Goal: Task Accomplishment & Management: Manage account settings

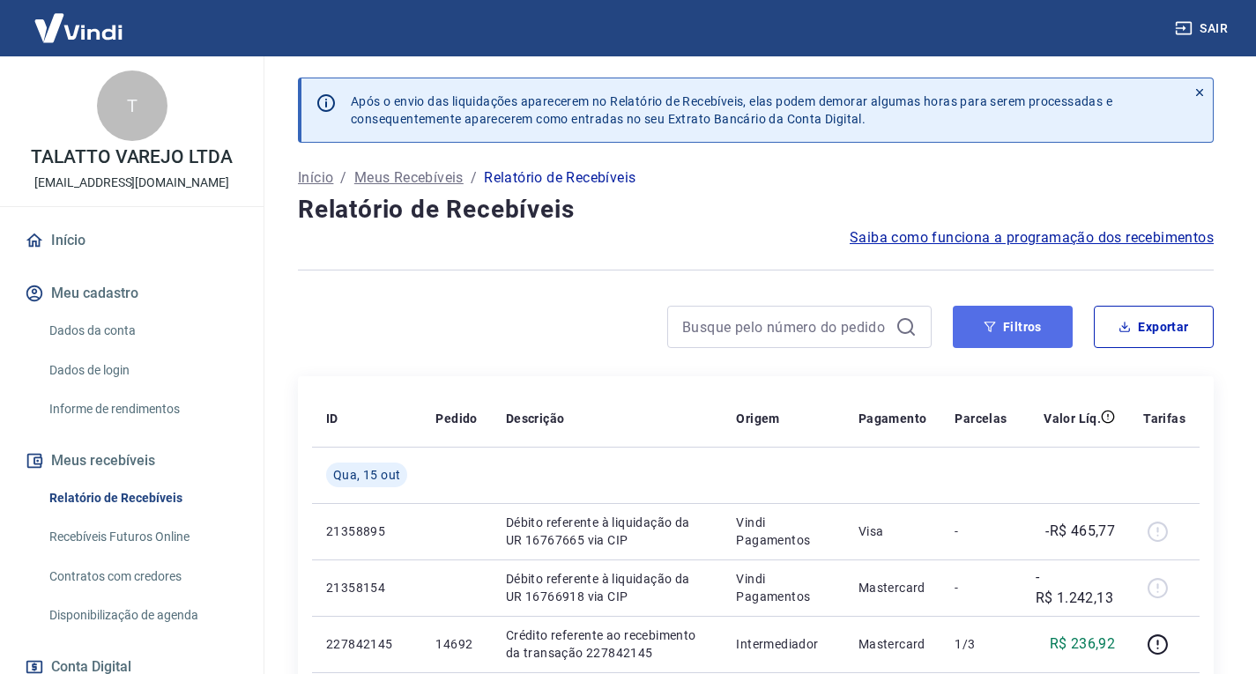
click at [1004, 330] on button "Filtros" at bounding box center [1013, 327] width 120 height 42
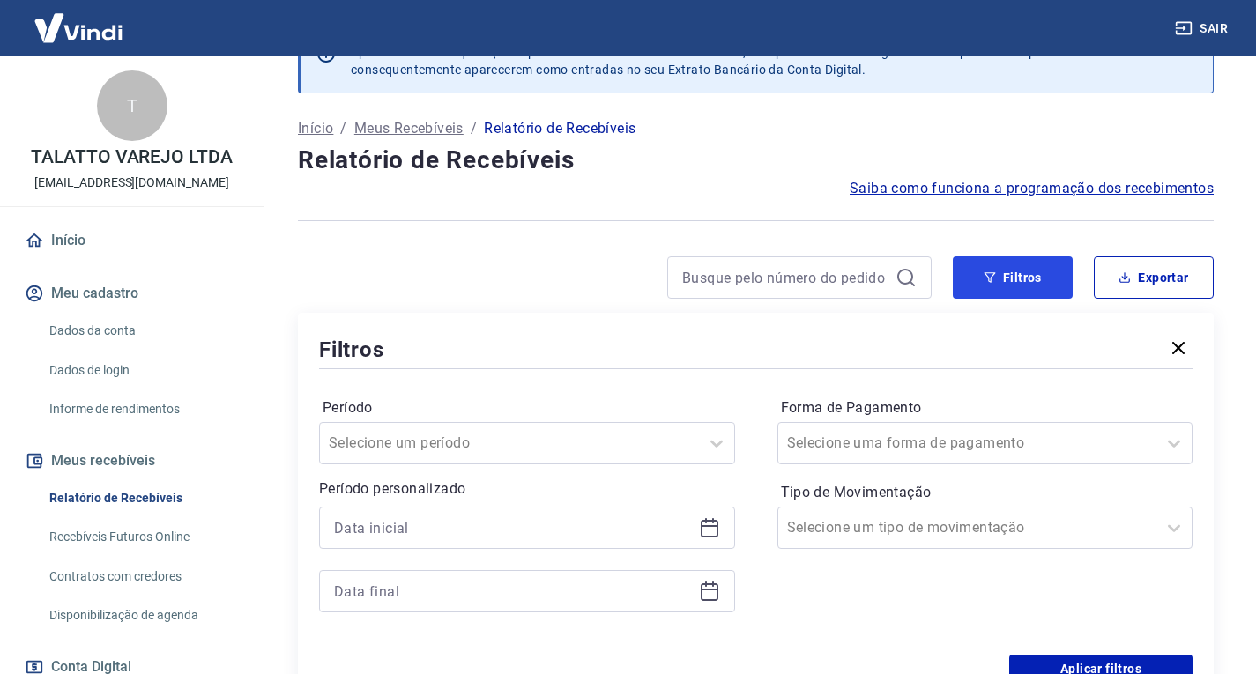
scroll to position [176, 0]
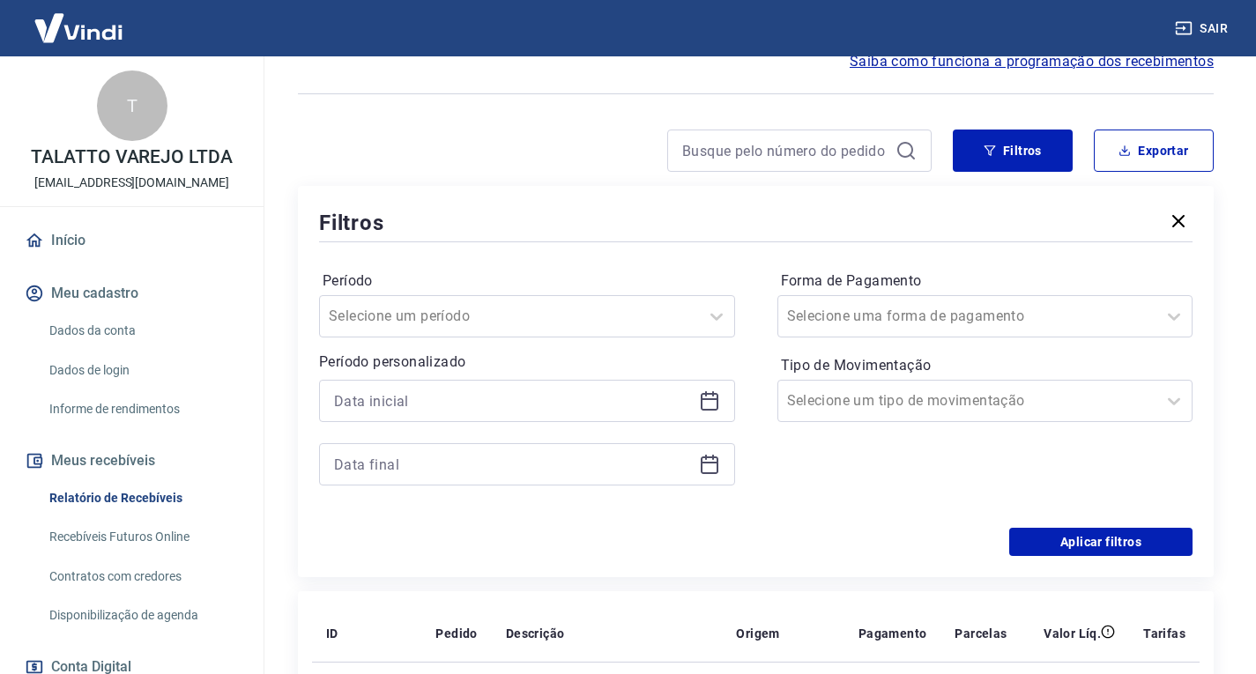
click at [716, 408] on icon at bounding box center [710, 402] width 18 height 18
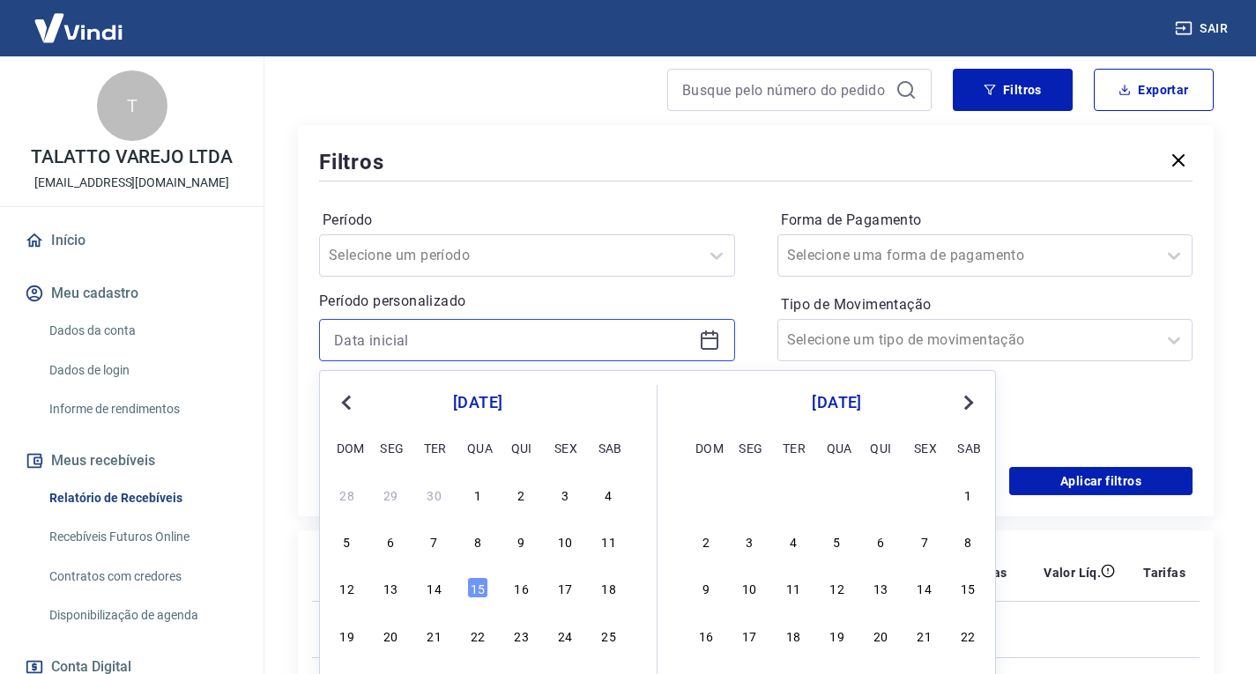
scroll to position [264, 0]
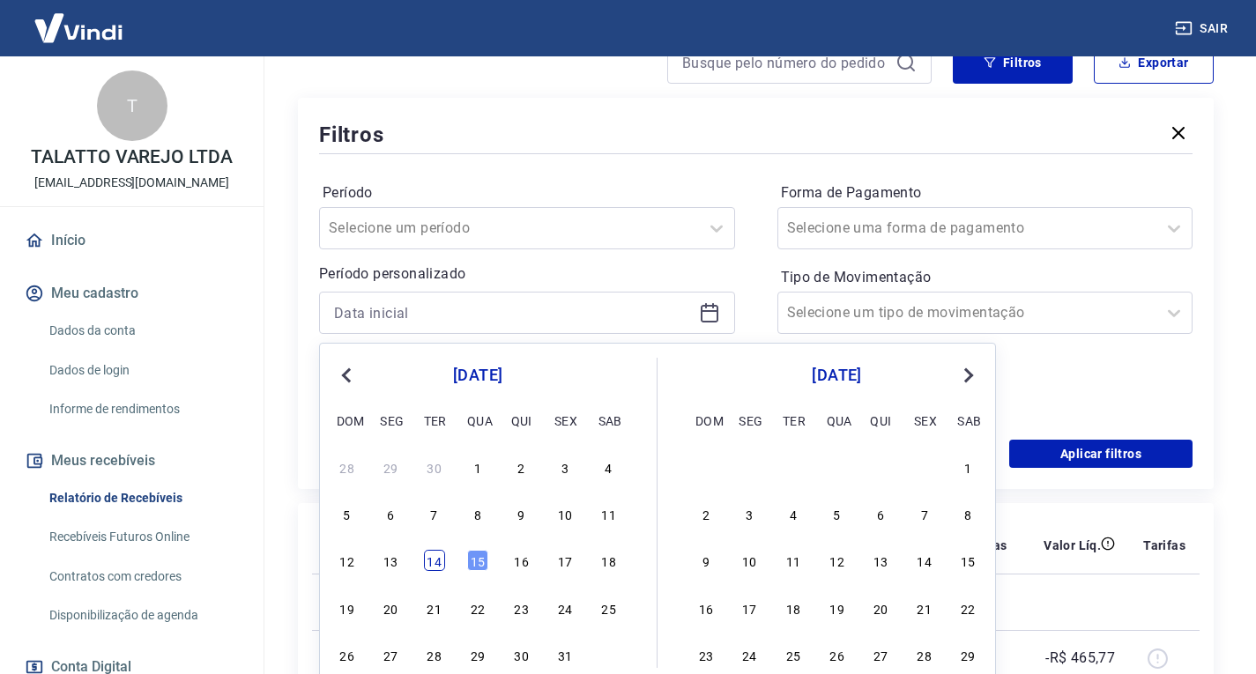
click at [435, 566] on div "14" at bounding box center [434, 560] width 21 height 21
type input "[DATE]"
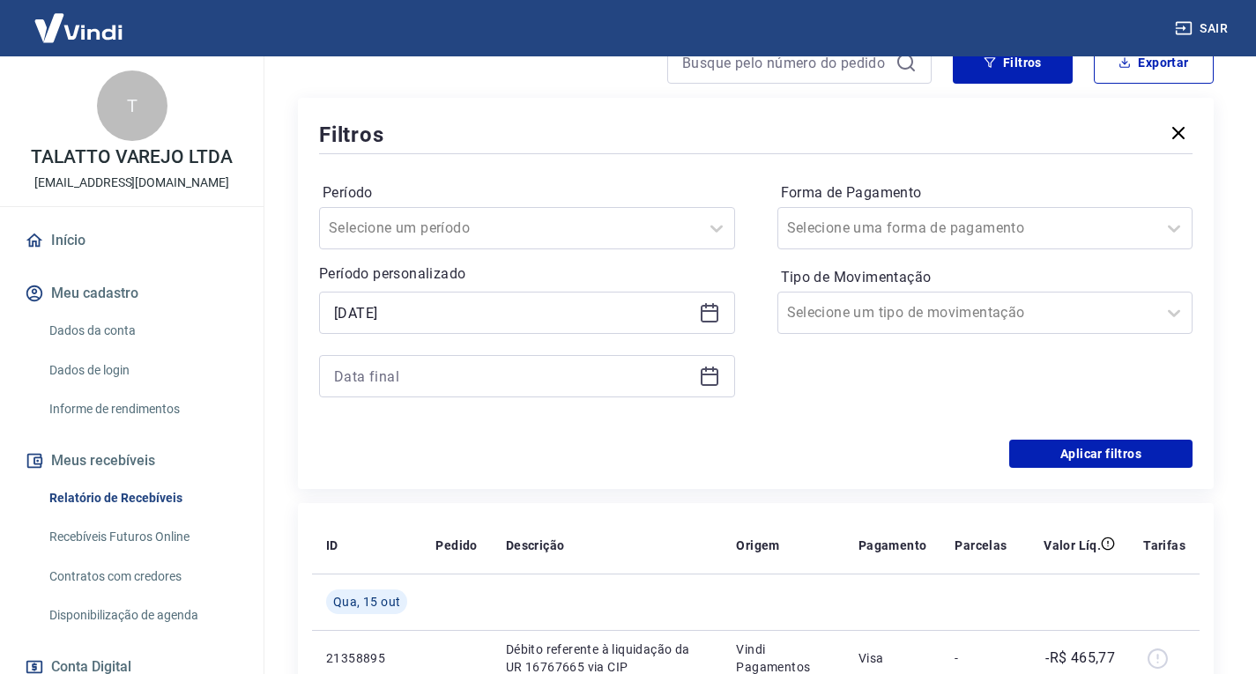
click at [723, 379] on div at bounding box center [527, 376] width 416 height 42
click at [708, 381] on icon at bounding box center [709, 376] width 21 height 21
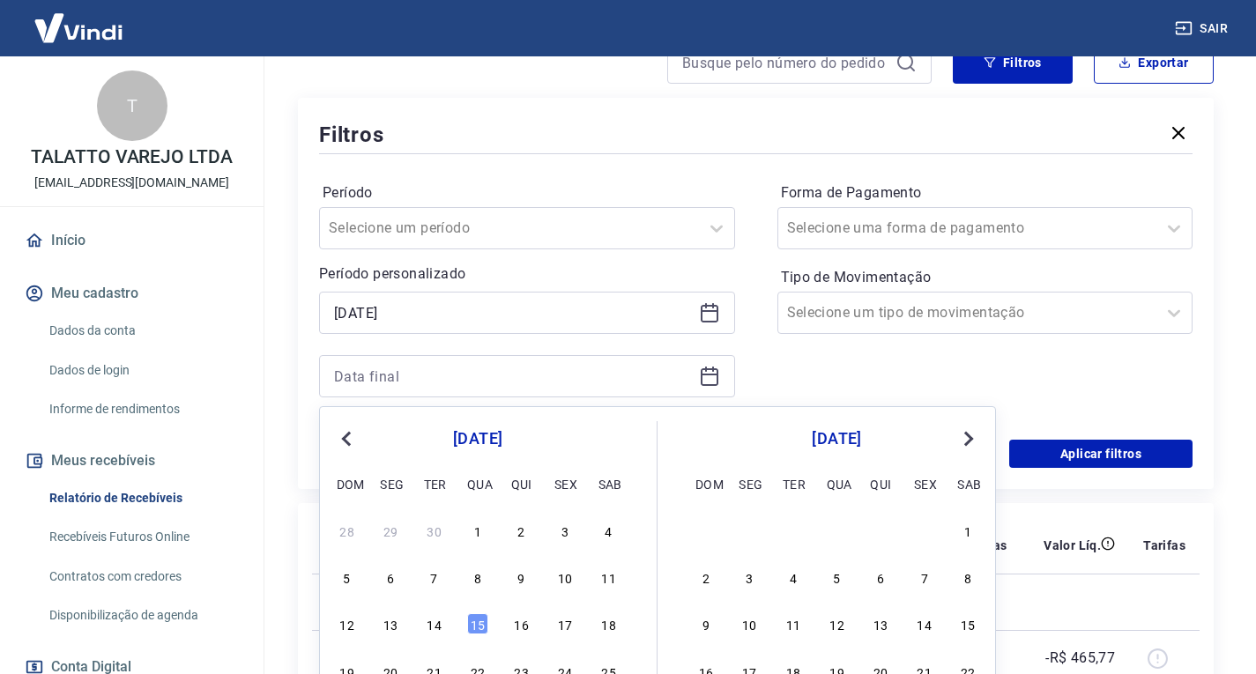
click at [490, 625] on div "12 13 14 15 16 17 18" at bounding box center [477, 625] width 287 height 26
click at [468, 621] on div "15" at bounding box center [477, 623] width 21 height 21
type input "[DATE]"
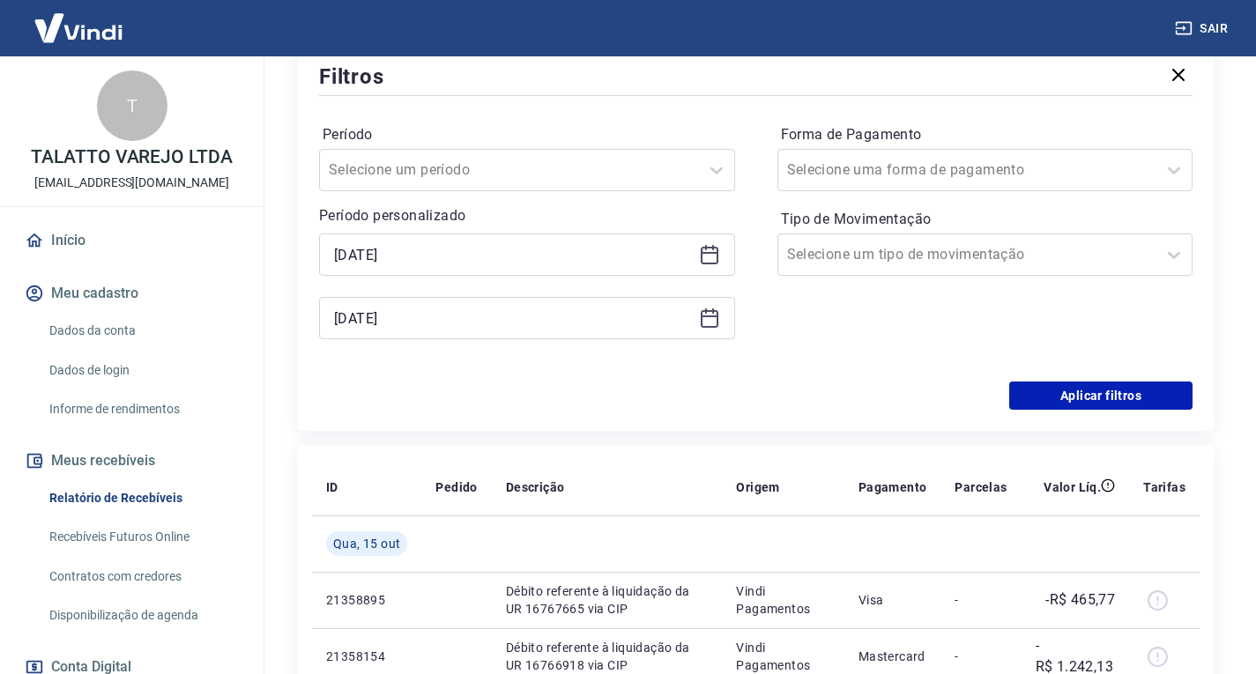
scroll to position [352, 0]
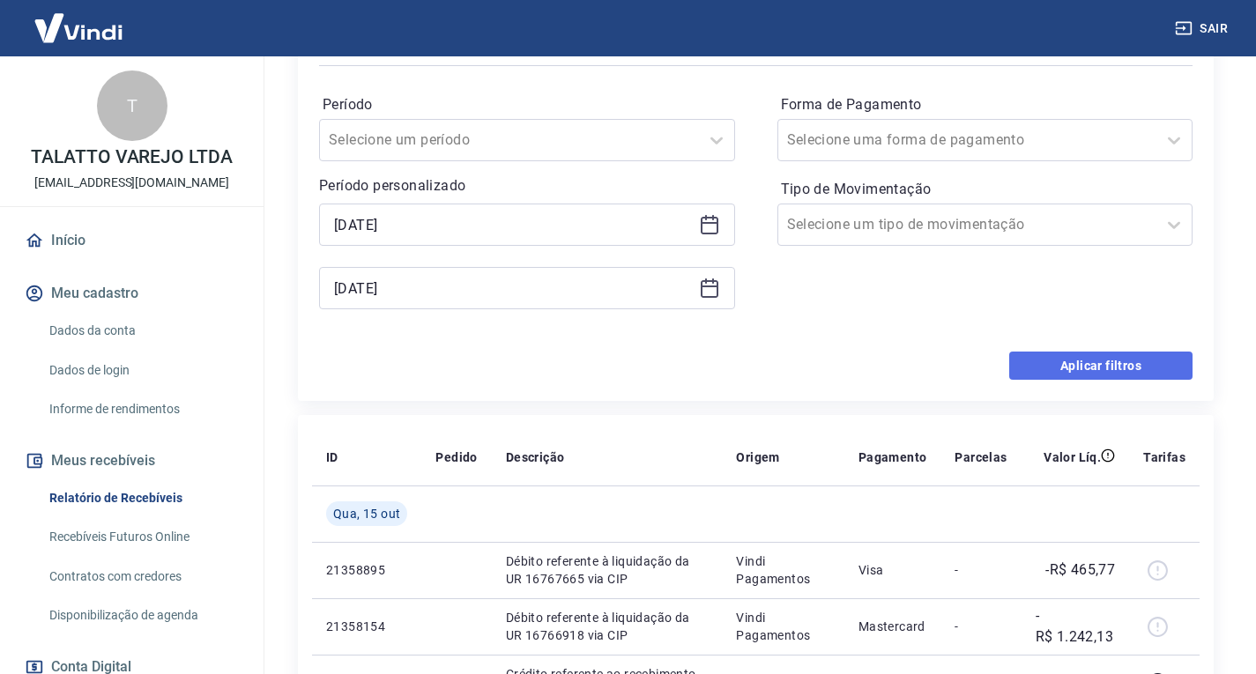
click at [1072, 374] on button "Aplicar filtros" at bounding box center [1100, 366] width 183 height 28
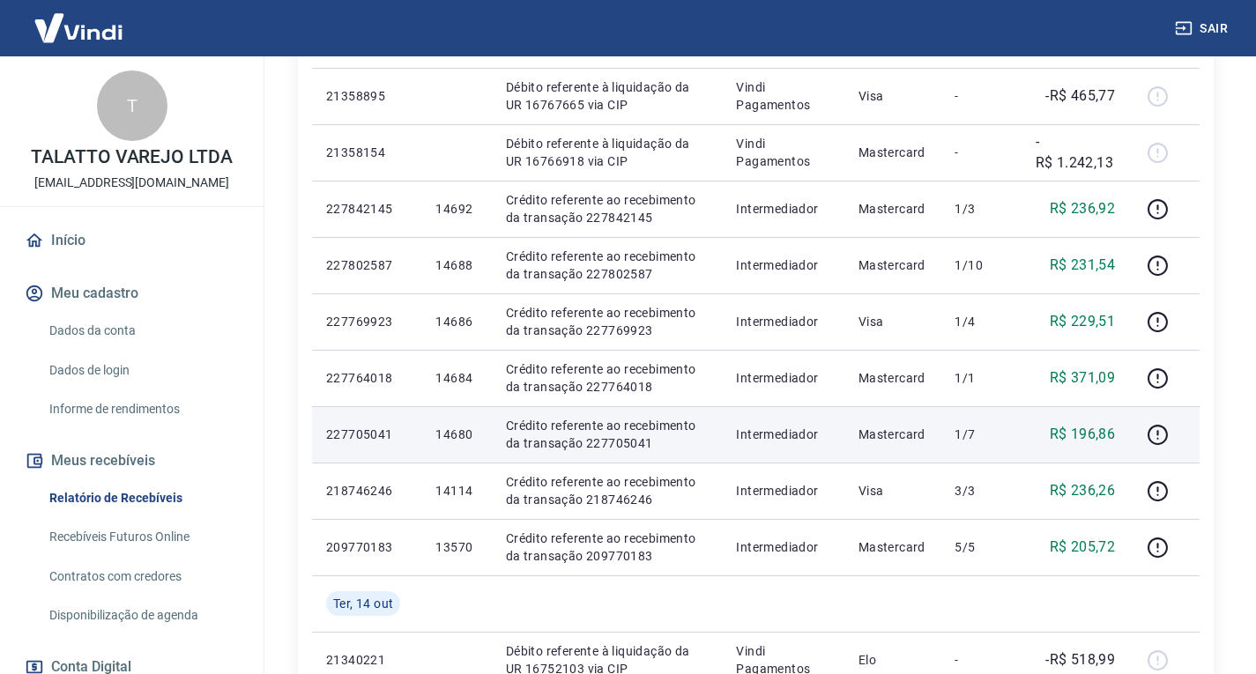
scroll to position [88, 0]
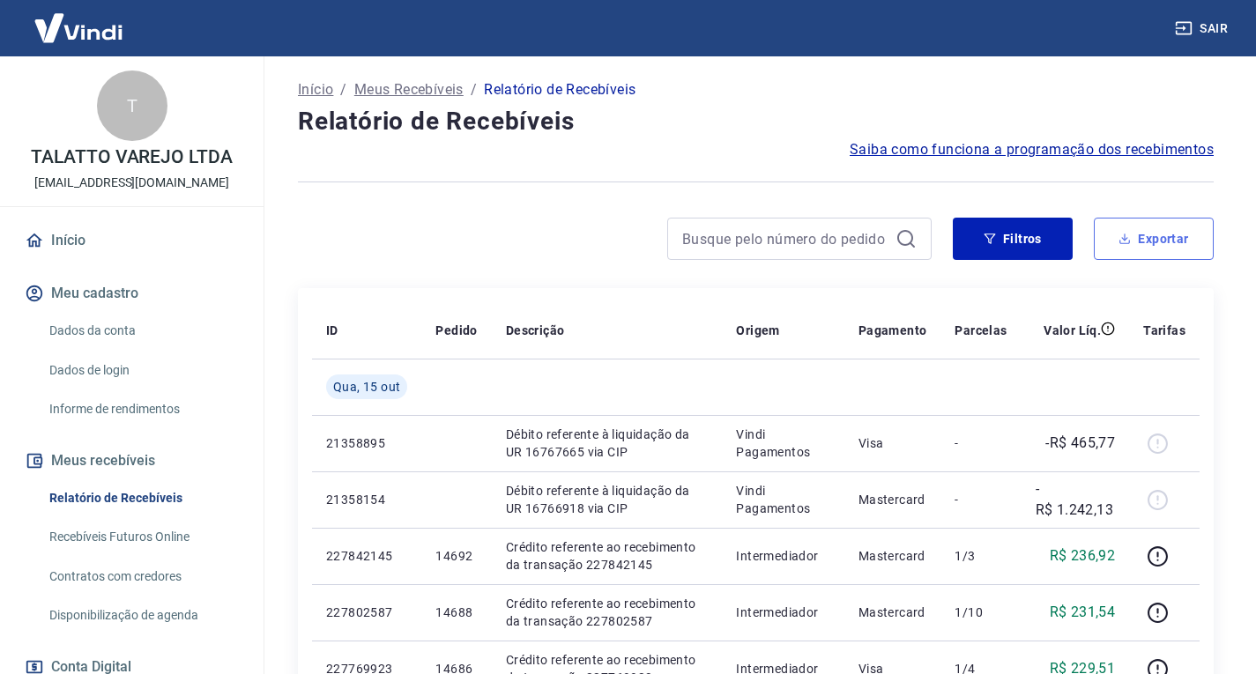
click at [1131, 246] on button "Exportar" at bounding box center [1154, 239] width 120 height 42
type input "[DATE]"
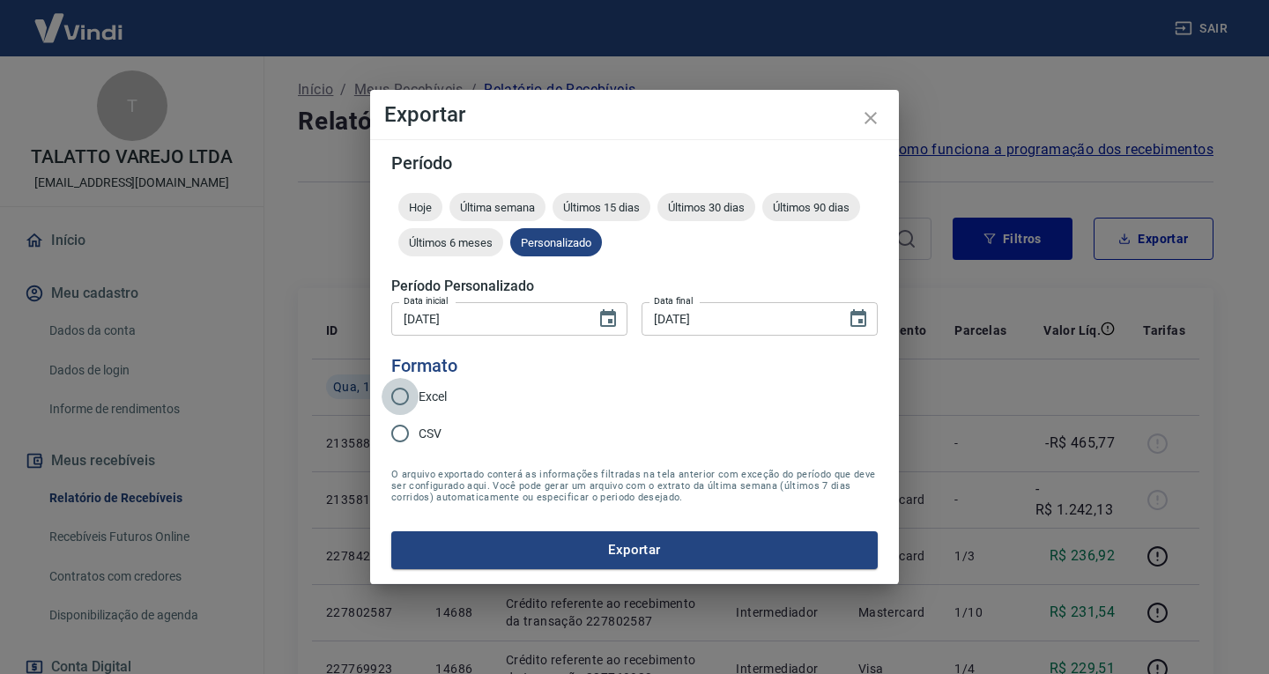
click at [395, 389] on input "Excel" at bounding box center [400, 396] width 37 height 37
radio input "true"
click at [571, 561] on button "Exportar" at bounding box center [634, 549] width 486 height 37
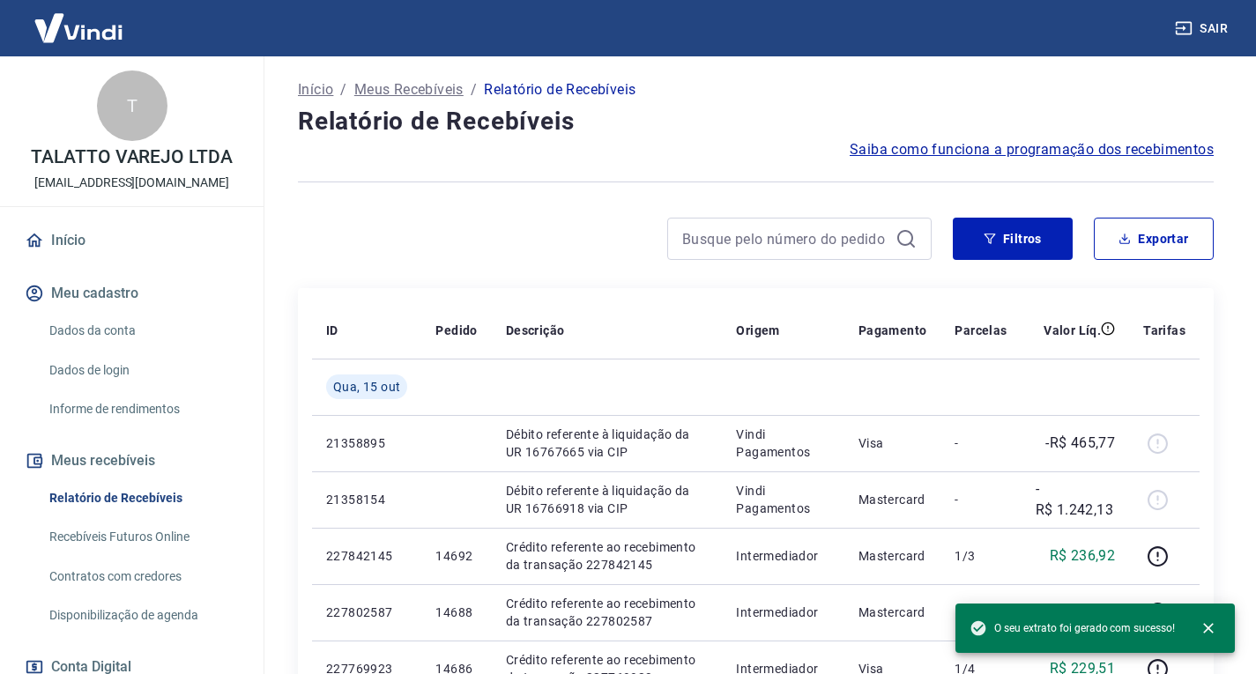
click at [0, 226] on div "Início Meu cadastro Dados da conta Dados de login Informe de rendimentos Meus r…" at bounding box center [131, 570] width 263 height 699
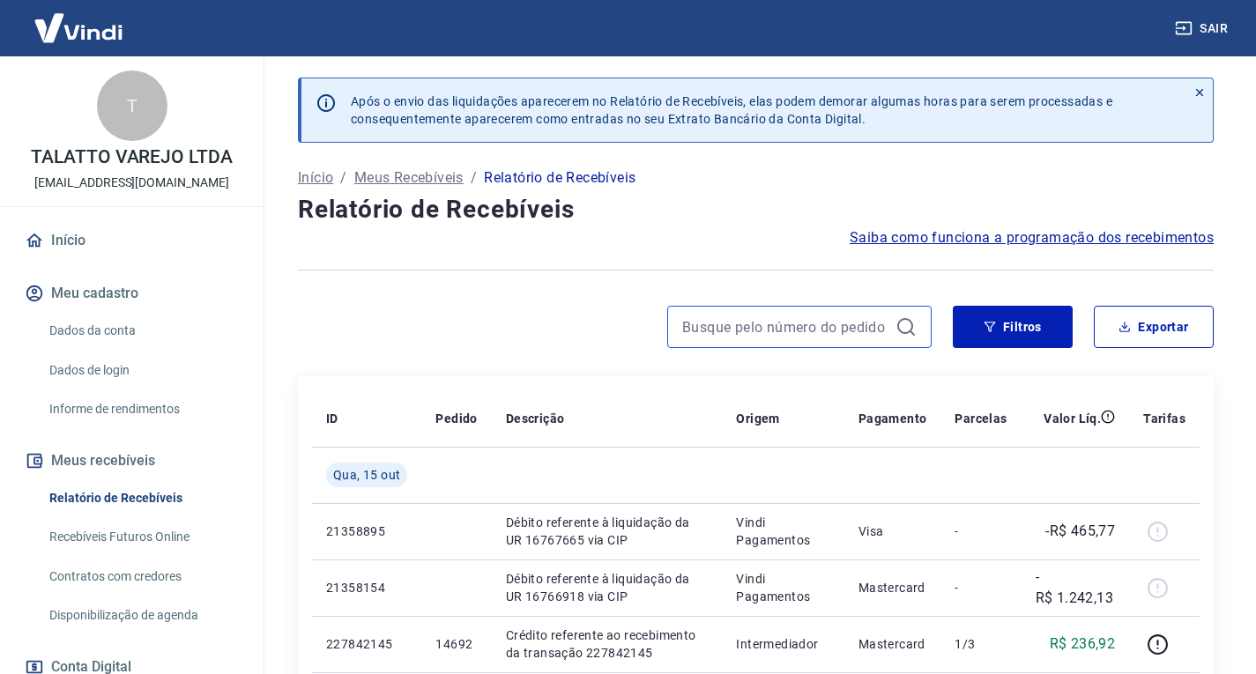
click at [774, 329] on input at bounding box center [785, 327] width 206 height 26
paste input "14690"
click at [792, 314] on input "14690" at bounding box center [785, 327] width 206 height 26
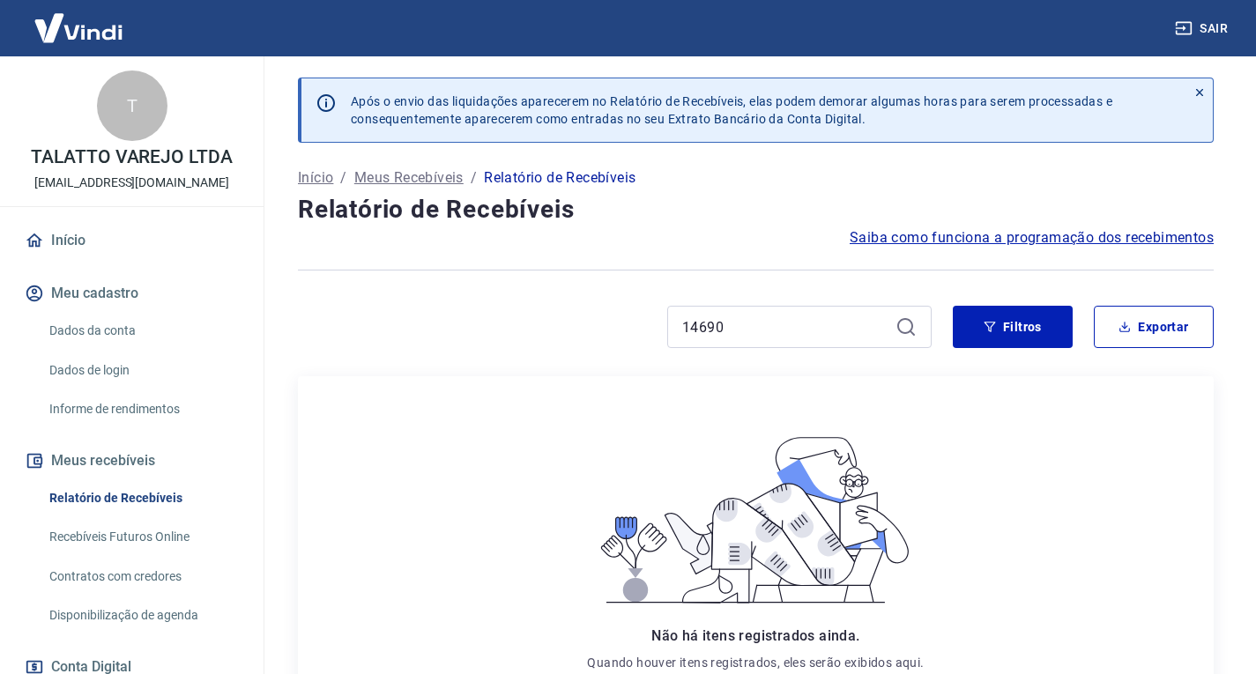
click at [681, 320] on div "14690" at bounding box center [799, 327] width 264 height 42
click at [685, 316] on input "14690" at bounding box center [785, 327] width 206 height 26
click at [772, 330] on input "14690" at bounding box center [785, 327] width 206 height 26
drag, startPoint x: 771, startPoint y: 332, endPoint x: 575, endPoint y: 315, distance: 196.3
click at [575, 315] on div "14690" at bounding box center [615, 327] width 634 height 42
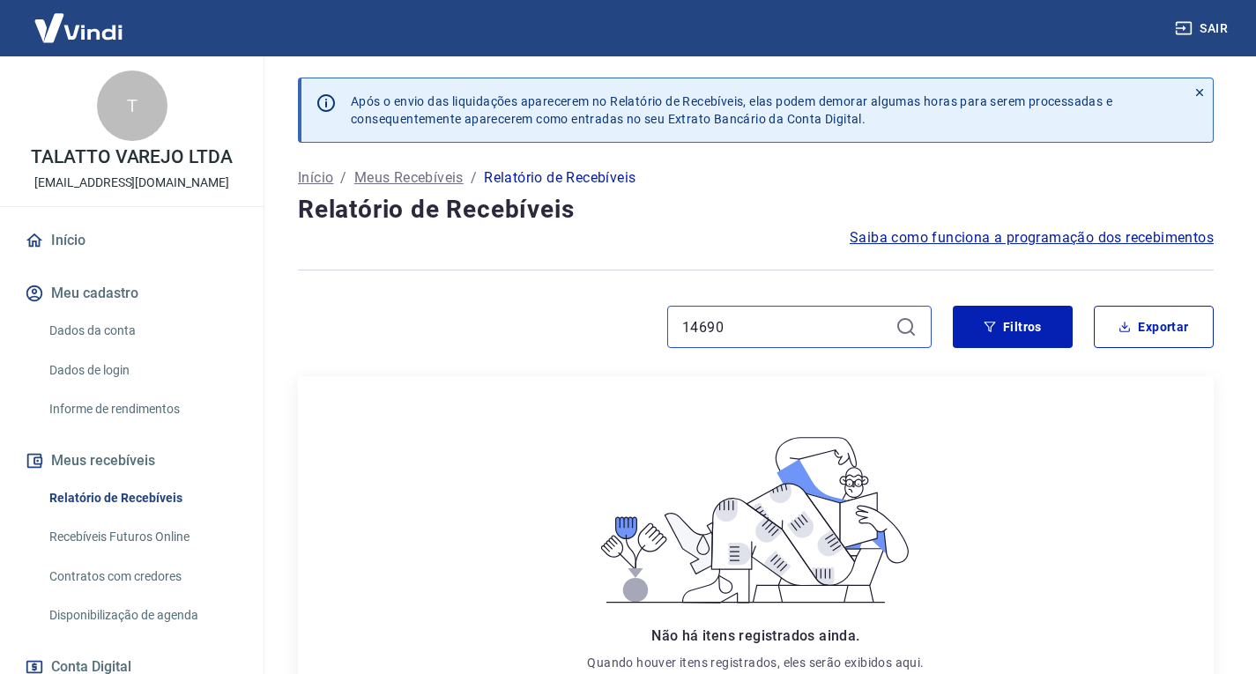
paste input
type input "14690"
click at [1040, 332] on button "Filtros" at bounding box center [1013, 327] width 120 height 42
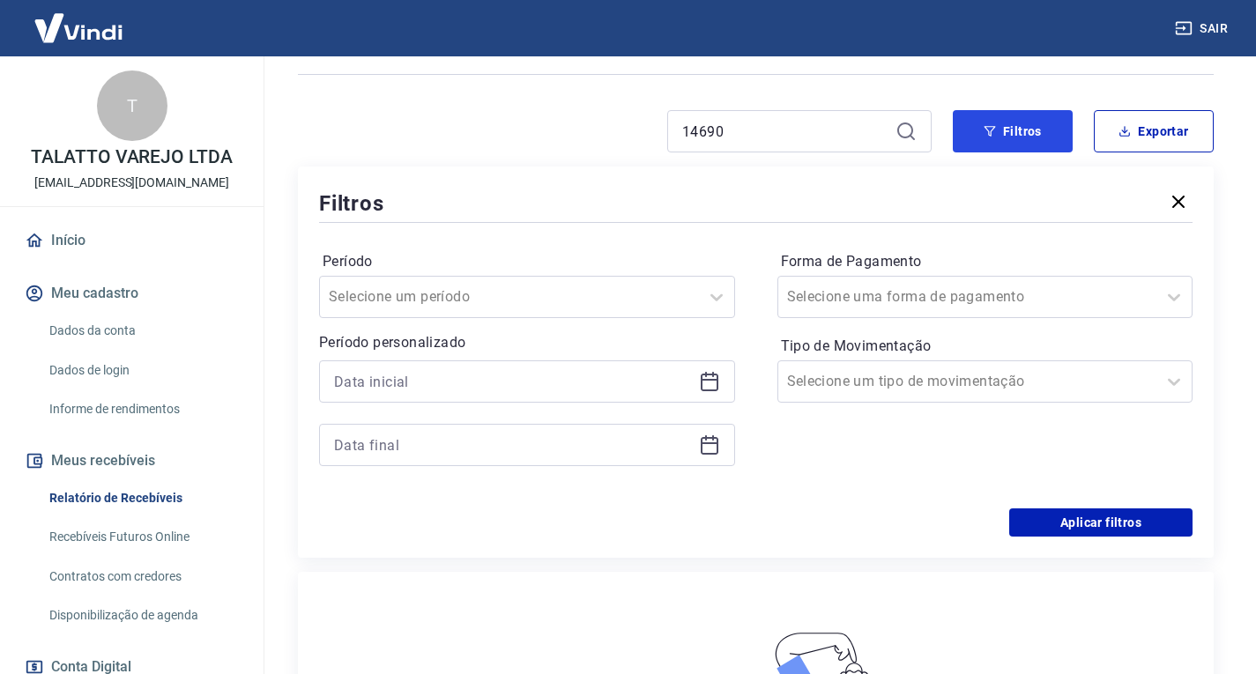
scroll to position [264, 0]
